Goal: Task Accomplishment & Management: Complete application form

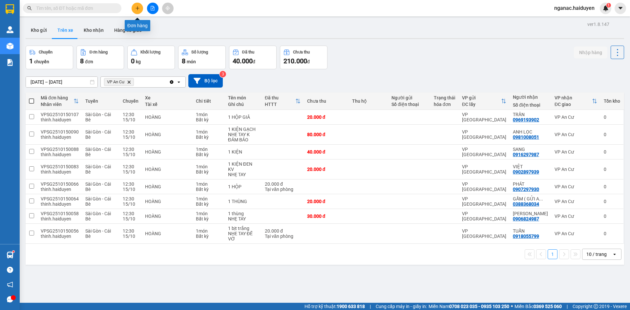
click at [136, 9] on icon "plus" at bounding box center [137, 8] width 5 height 5
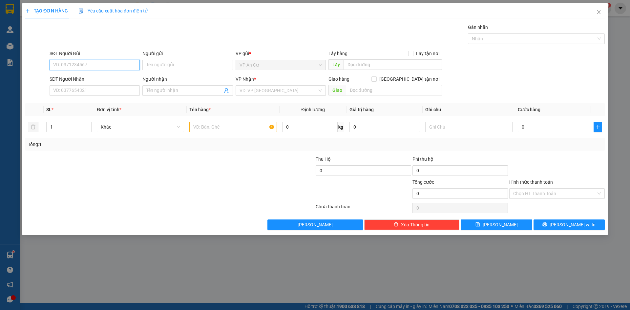
click at [97, 67] on input "SĐT Người Gửi" at bounding box center [95, 65] width 90 height 11
click at [95, 92] on div "0382849826 - NIỀM" at bounding box center [95, 88] width 82 height 7
type input "0382849826"
type input "NIỀM"
type input "0379302274"
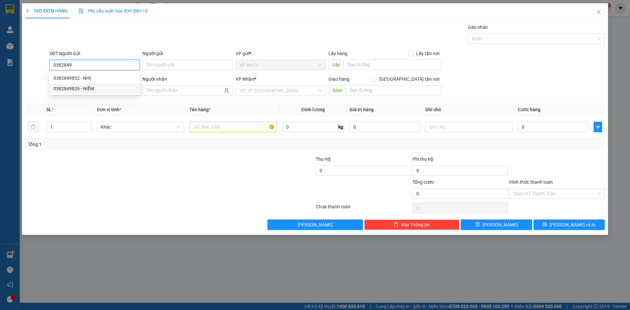
type input "HÂN"
type input "50.000"
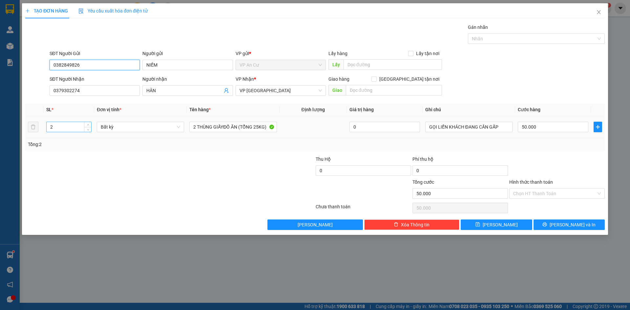
type input "0382849826"
click at [56, 129] on input "2" at bounding box center [69, 127] width 45 height 10
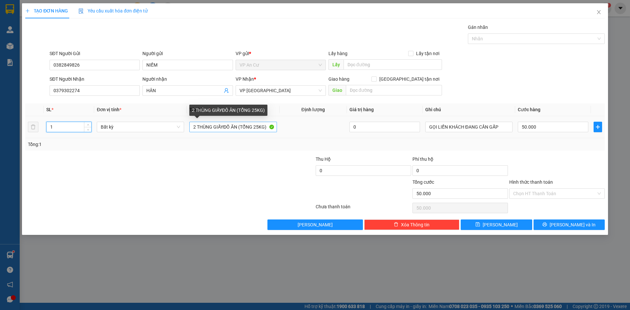
type input "1"
type input "0"
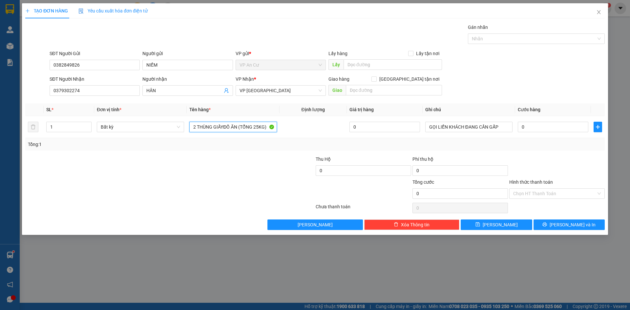
drag, startPoint x: 191, startPoint y: 127, endPoint x: 311, endPoint y: 150, distance: 122.4
click at [311, 150] on div "SL * Đơn vị tính * Tên hàng * Định lượng Giá trị hàng Ghi chú Cước hàng 1 Bất k…" at bounding box center [315, 126] width 580 height 47
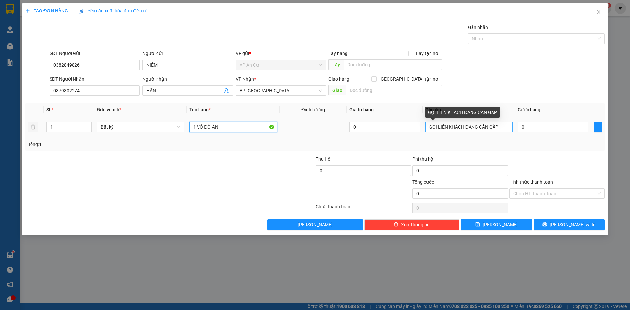
type input "1 VỎ ĐỒ ĂN"
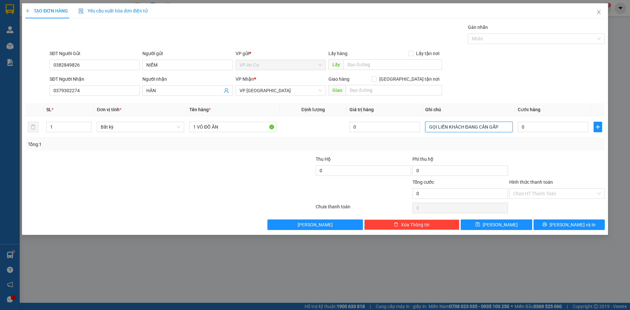
drag, startPoint x: 500, startPoint y: 126, endPoint x: 366, endPoint y: 146, distance: 135.1
click at [366, 146] on div "SL * Đơn vị tính * Tên hàng * Định lượng Giá trị hàng Ghi chú Cước hàng 1 Bất k…" at bounding box center [315, 126] width 580 height 47
click at [529, 127] on input "0" at bounding box center [553, 127] width 71 height 11
type input "4"
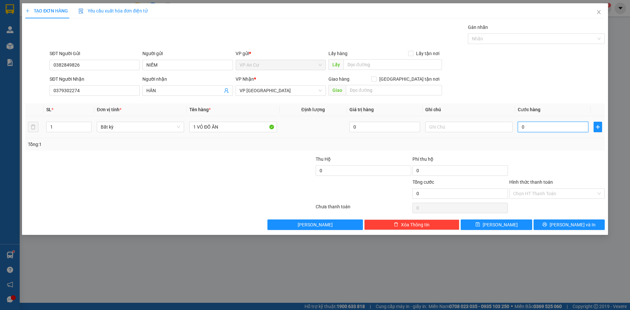
type input "4"
type input "40"
type input "400"
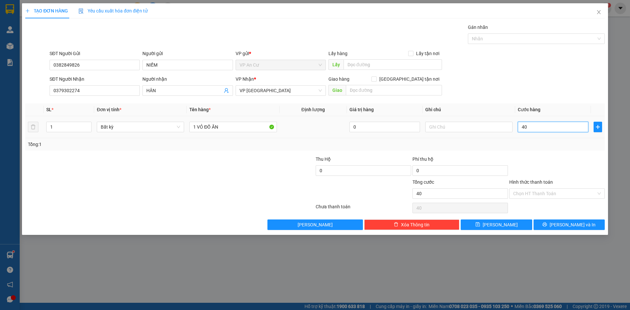
type input "400"
type input "4.000"
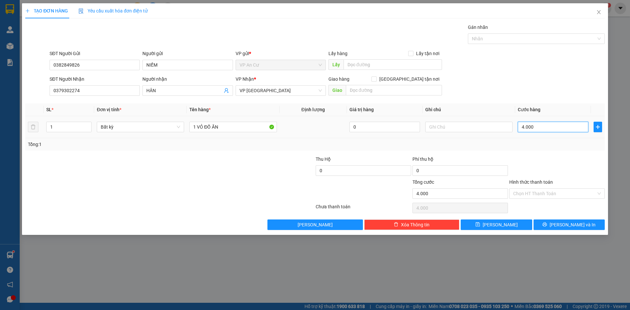
type input "40.000"
click at [526, 191] on input "Hình thức thanh toán" at bounding box center [555, 194] width 83 height 10
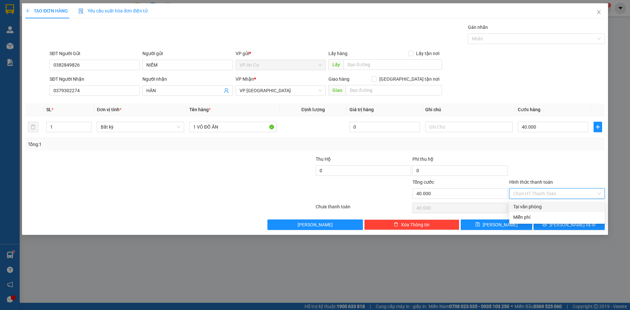
click at [529, 208] on div "Tại văn phòng" at bounding box center [558, 206] width 88 height 7
type input "0"
click at [555, 226] on button "[PERSON_NAME] và In" at bounding box center [569, 225] width 71 height 11
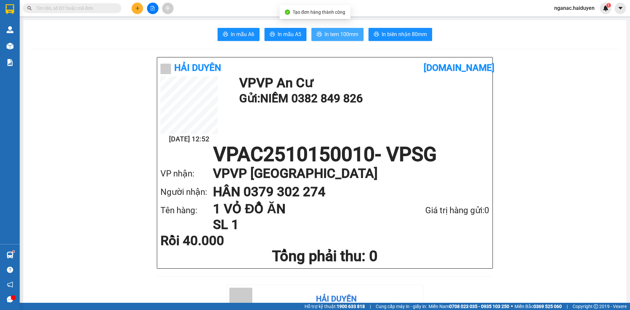
click at [337, 35] on span "In tem 100mm" at bounding box center [342, 34] width 34 height 8
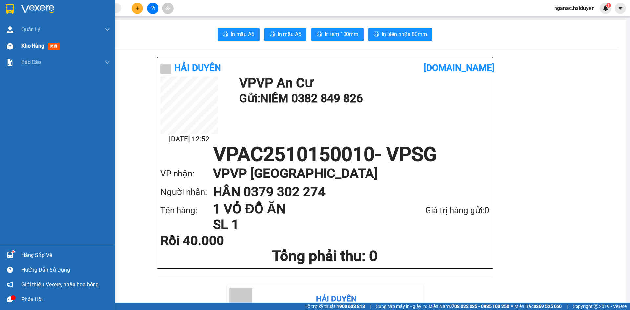
click at [15, 47] on div at bounding box center [9, 45] width 11 height 11
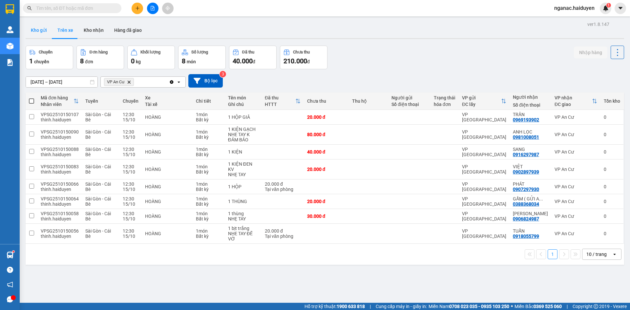
click at [39, 26] on button "Kho gửi" at bounding box center [39, 30] width 27 height 16
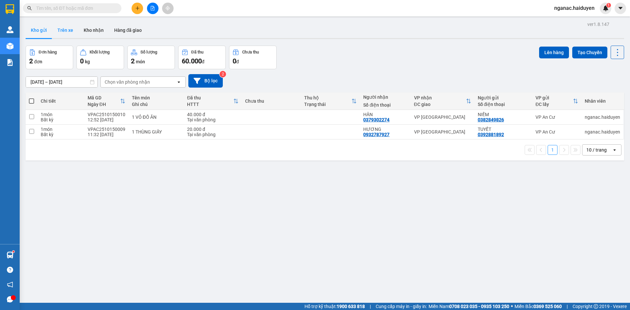
click at [66, 31] on button "Trên xe" at bounding box center [65, 30] width 26 height 16
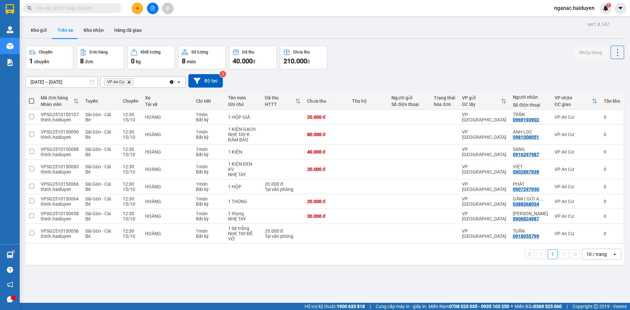
drag, startPoint x: 203, startPoint y: 267, endPoint x: 190, endPoint y: 248, distance: 22.0
click at [203, 267] on div "ver 1.8.147 Kho gửi Trên xe Kho nhận Hàng đã giao Chuyến 1 chuyến Đơn hàng 8 đơ…" at bounding box center [325, 175] width 604 height 310
